Goal: Transaction & Acquisition: Purchase product/service

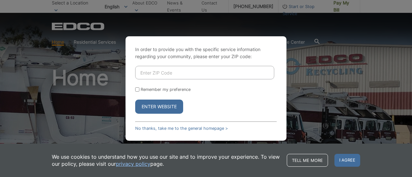
click at [144, 74] on input "Enter ZIP Code" at bounding box center [204, 73] width 139 height 14
type input "92026"
click at [166, 108] on button "Enter Website" at bounding box center [159, 107] width 48 height 14
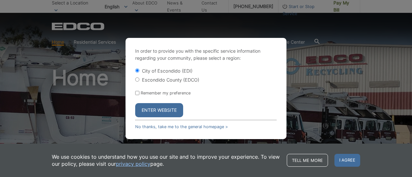
click at [137, 81] on input "Escondido County (EDCO)" at bounding box center [137, 80] width 4 height 4
radio input "true"
click at [163, 112] on button "Enter Website" at bounding box center [159, 110] width 48 height 14
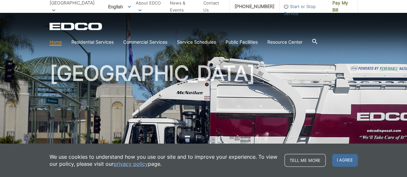
scroll to position [96, 0]
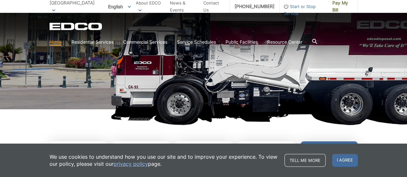
drag, startPoint x: 337, startPoint y: 160, endPoint x: 315, endPoint y: 152, distance: 23.3
click at [337, 160] on span "I agree" at bounding box center [345, 160] width 26 height 13
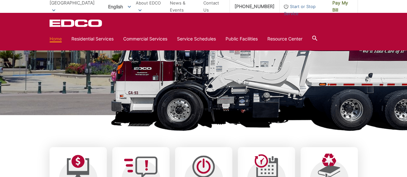
scroll to position [129, 0]
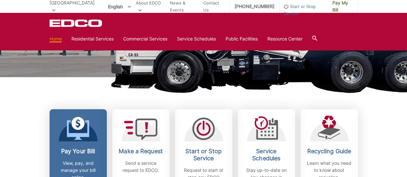
click at [82, 132] on icon at bounding box center [78, 128] width 23 height 23
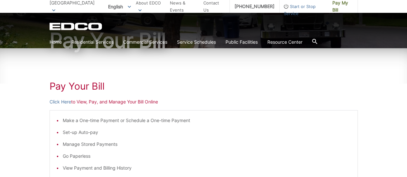
scroll to position [96, 0]
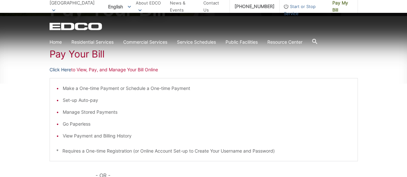
click at [60, 71] on link "Click Here" at bounding box center [61, 69] width 22 height 7
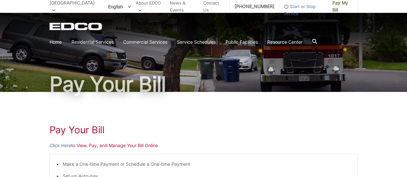
scroll to position [0, 0]
